Goal: Information Seeking & Learning: Learn about a topic

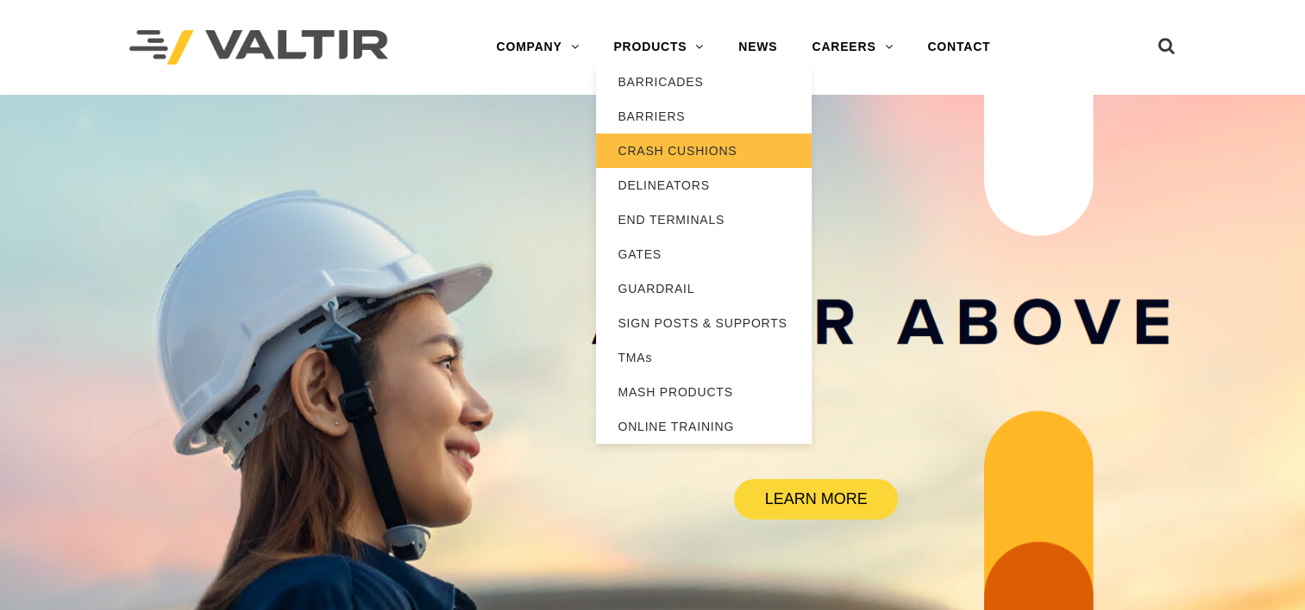
click at [671, 148] on link "CRASH CUSHIONS" at bounding box center [704, 151] width 216 height 34
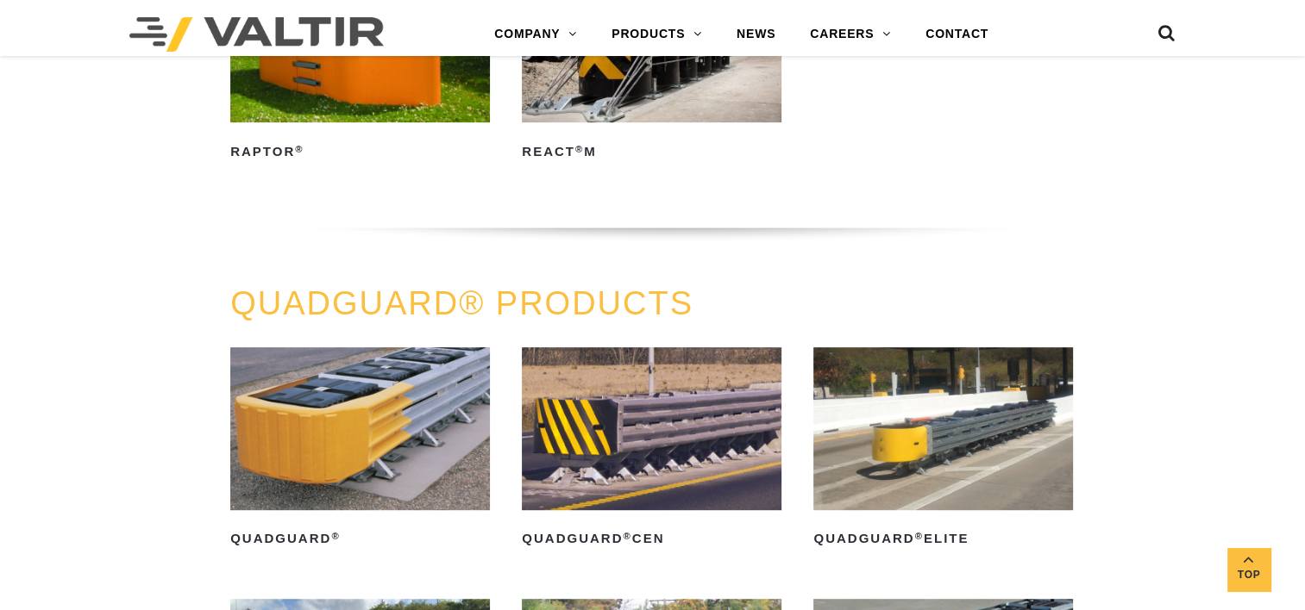
scroll to position [948, 0]
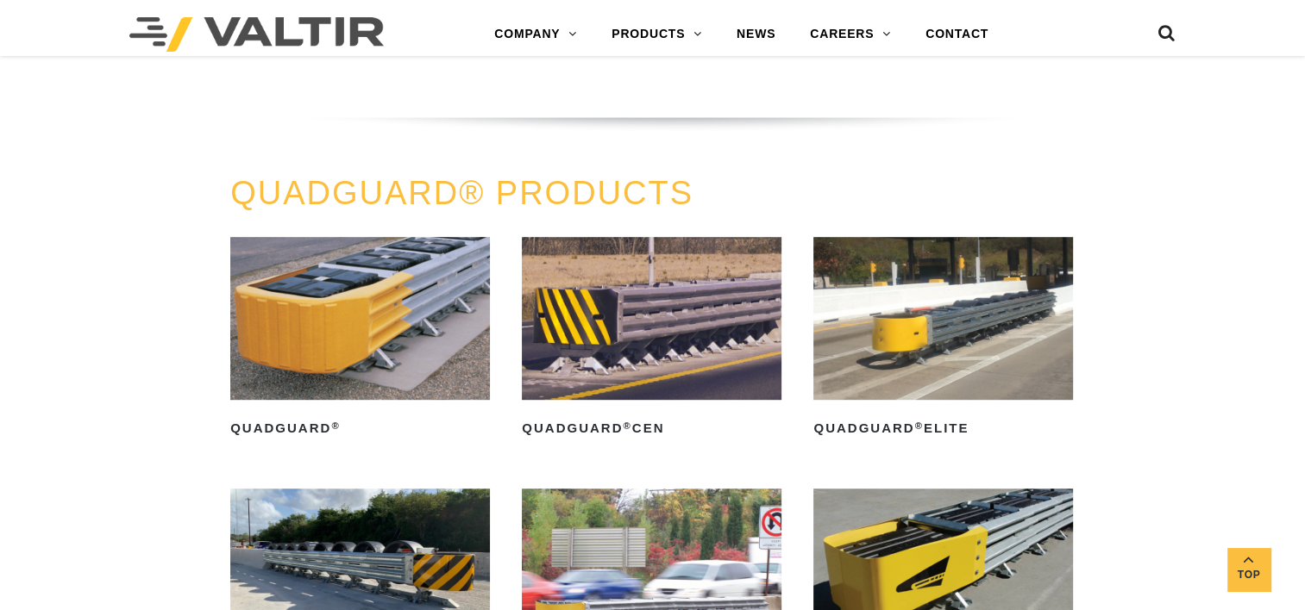
click at [401, 339] on img at bounding box center [360, 318] width 260 height 162
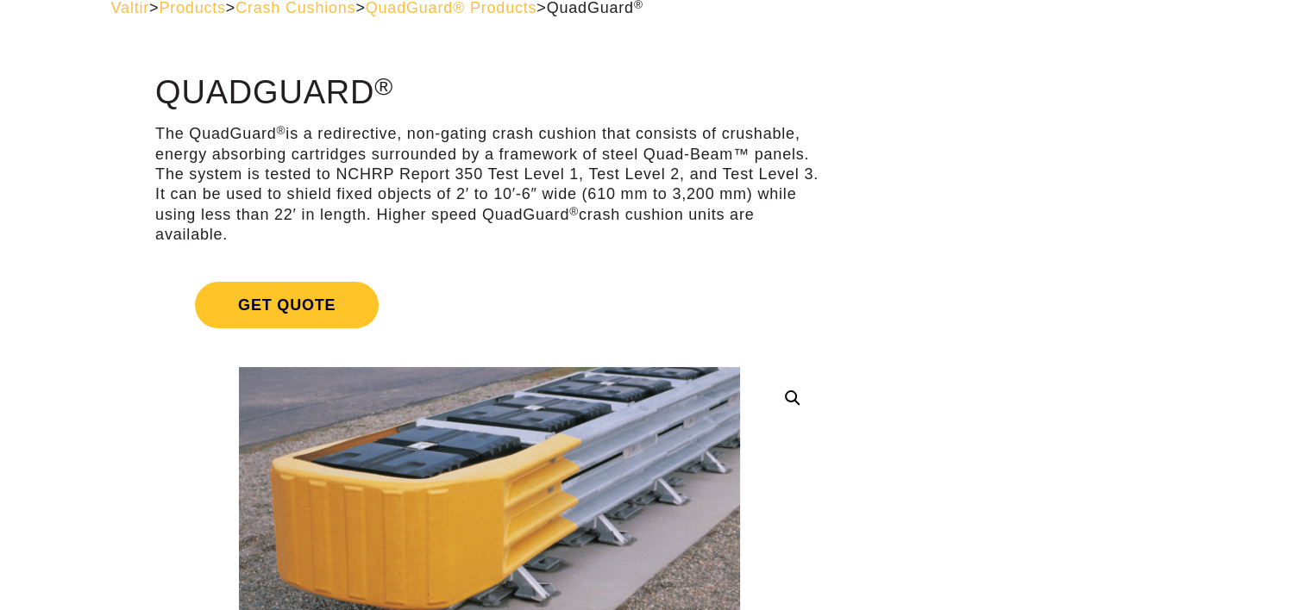
scroll to position [259, 0]
